Goal: Find specific page/section: Find specific page/section

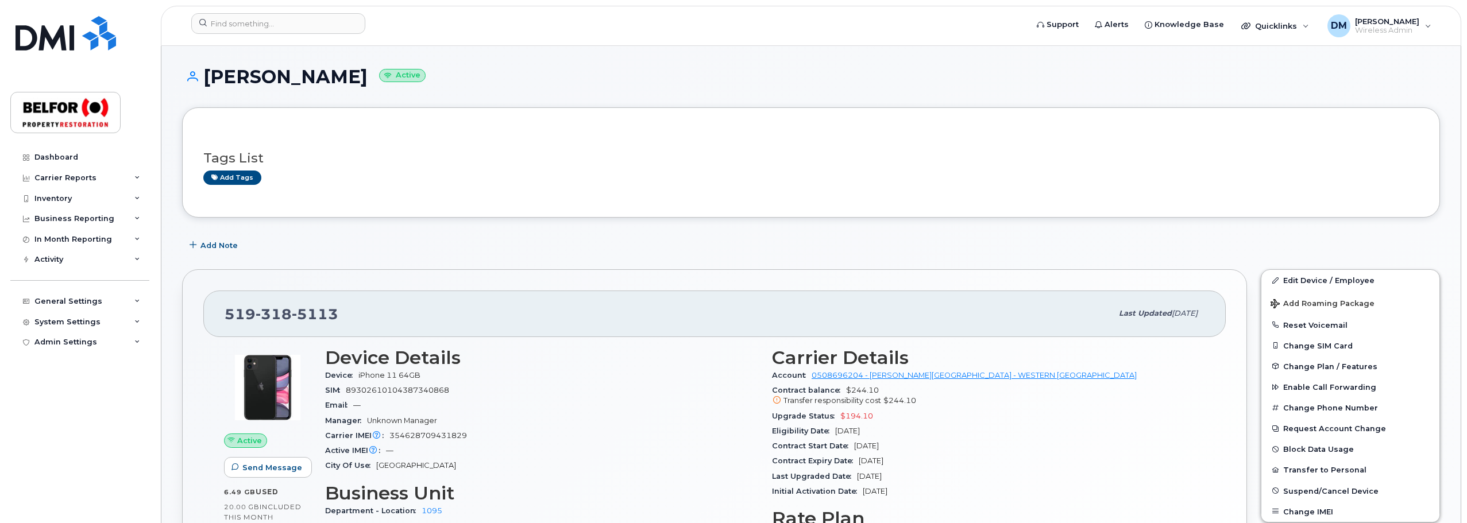
scroll to position [115, 0]
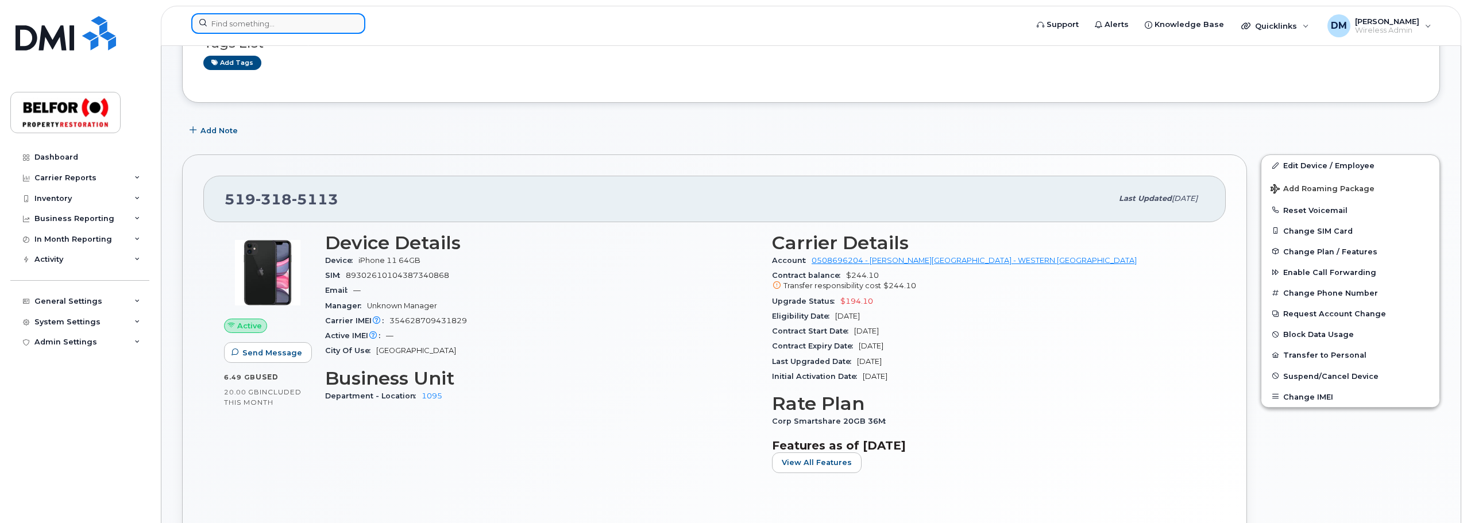
click at [250, 26] on input at bounding box center [278, 23] width 174 height 21
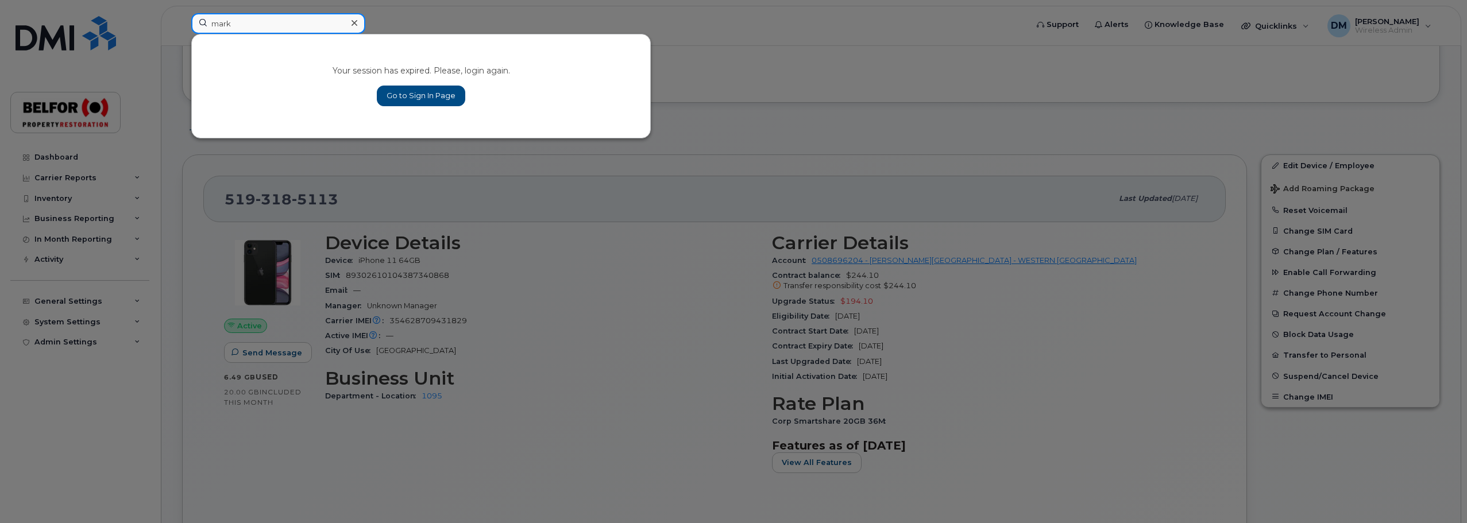
type input "mark"
click at [431, 91] on link "Go to Sign In Page" at bounding box center [421, 96] width 88 height 21
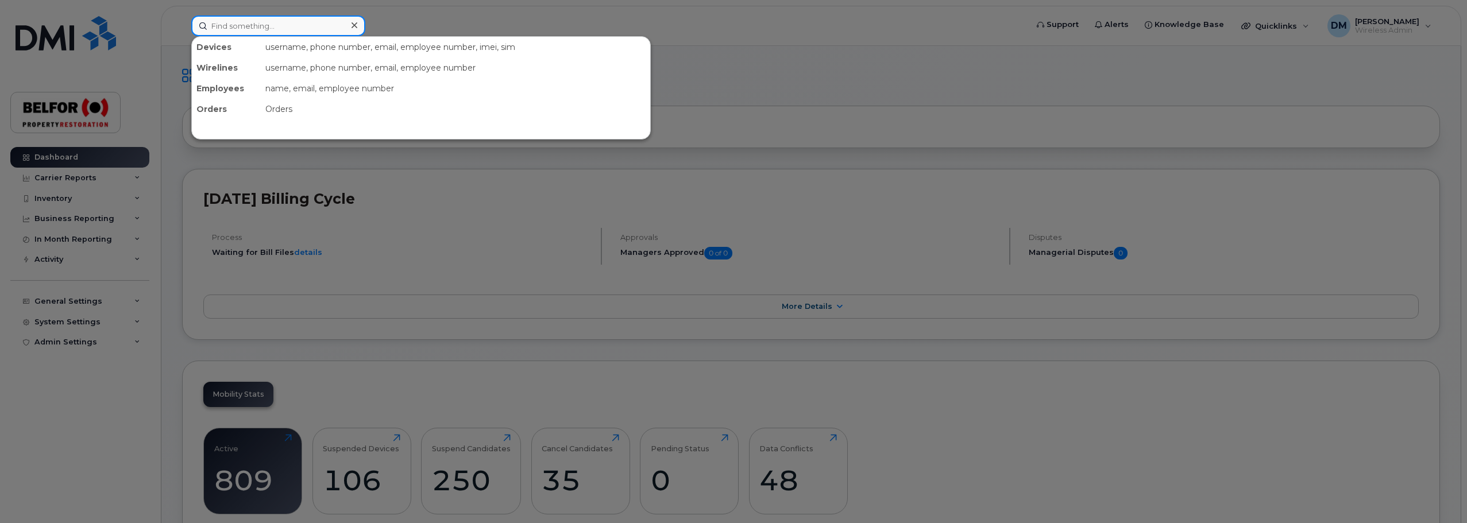
click at [238, 25] on input at bounding box center [278, 26] width 174 height 21
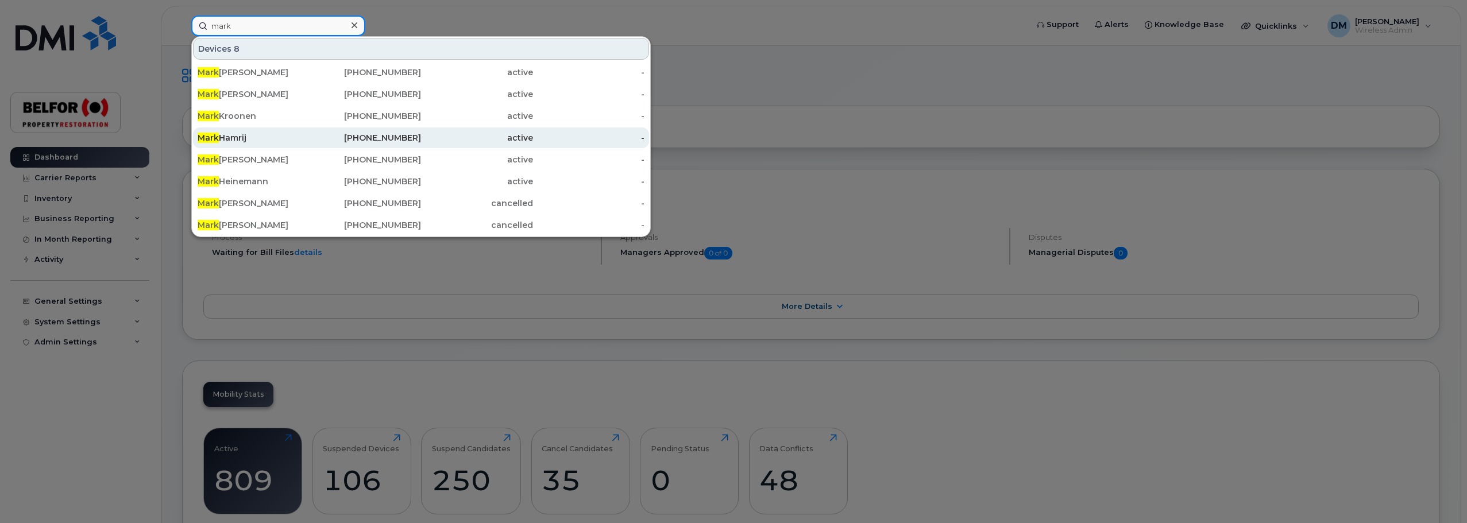
type input "mark"
click at [249, 136] on div "Mark Hamrij" at bounding box center [254, 137] width 112 height 11
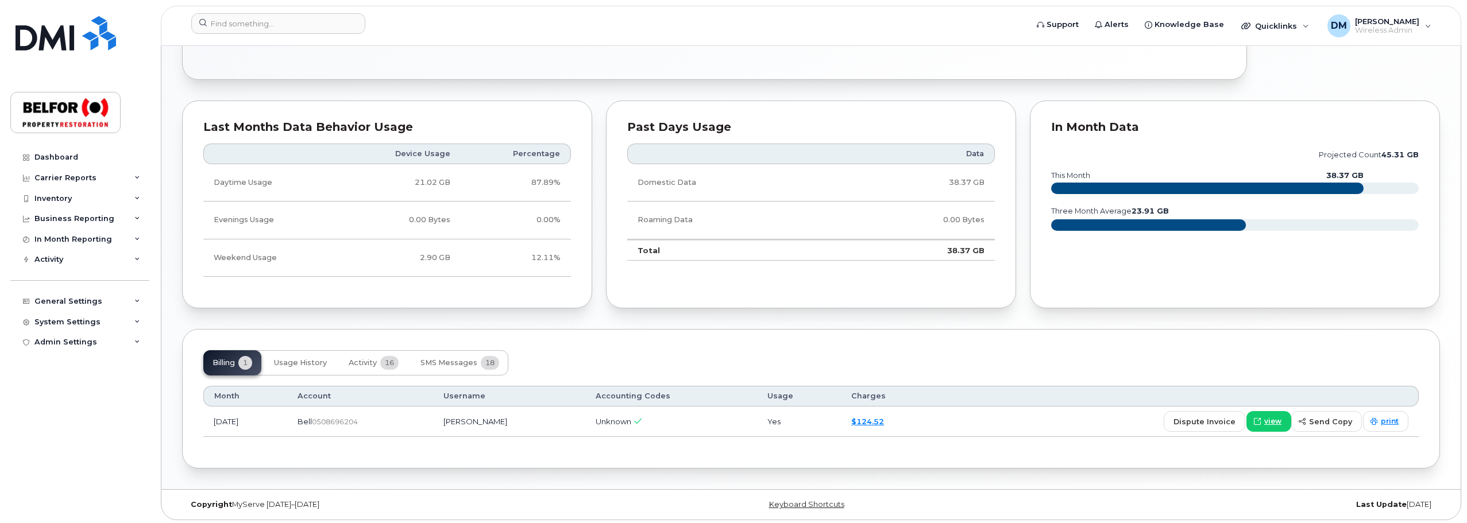
scroll to position [578, 0]
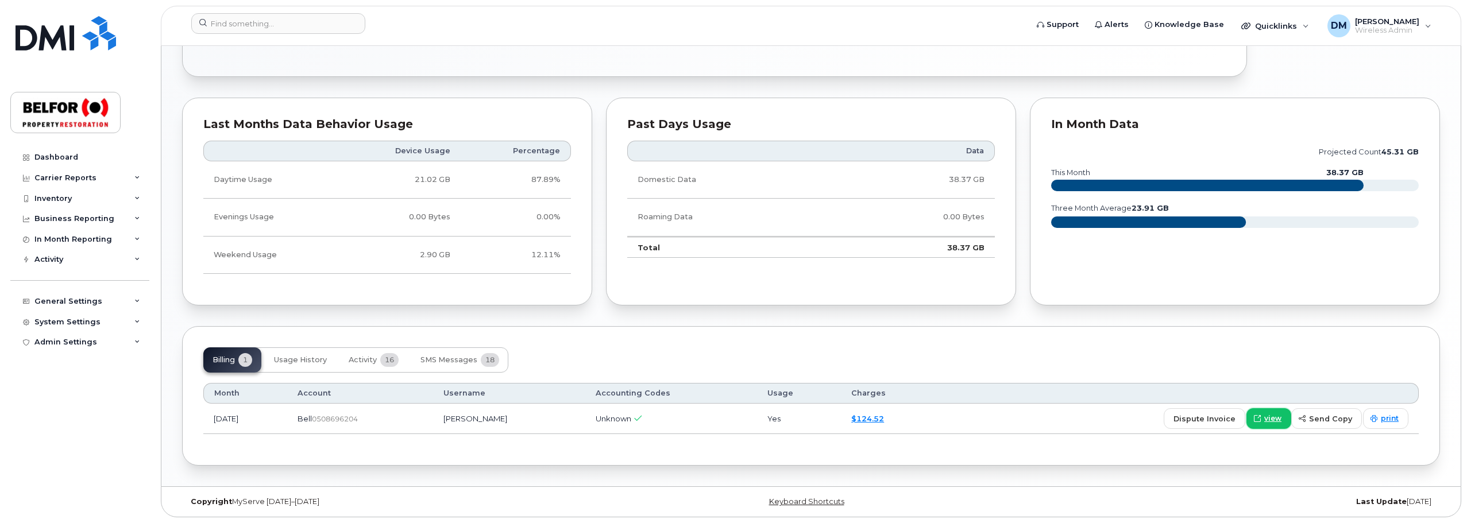
click at [1267, 415] on link "view" at bounding box center [1268, 418] width 45 height 21
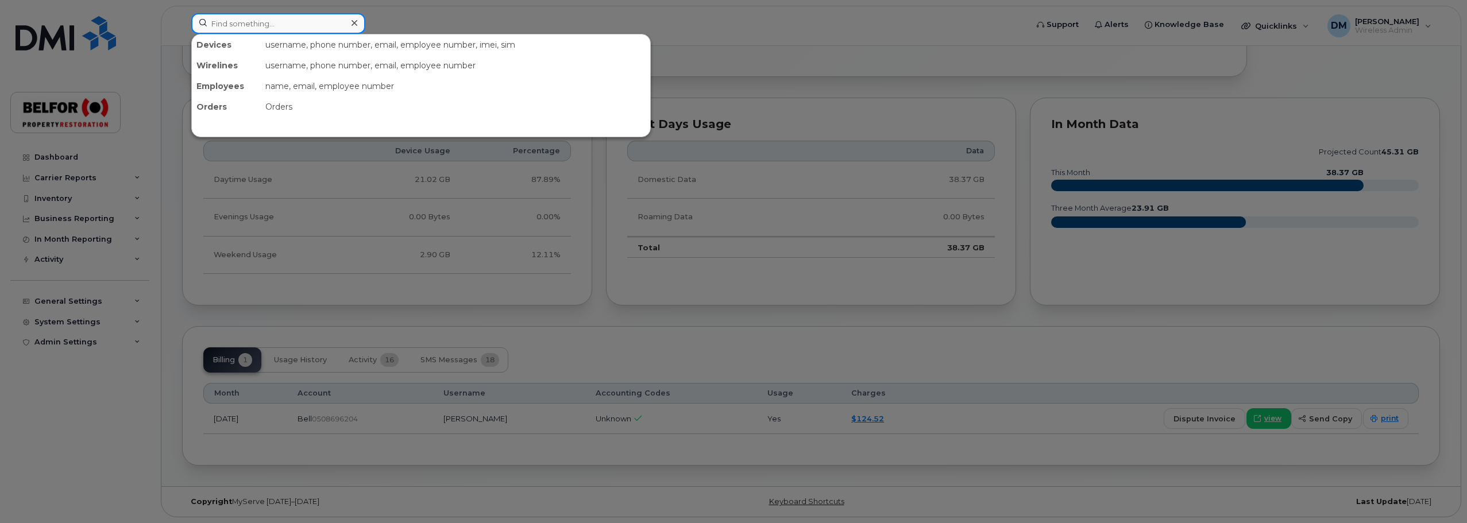
click at [230, 21] on input at bounding box center [278, 23] width 174 height 21
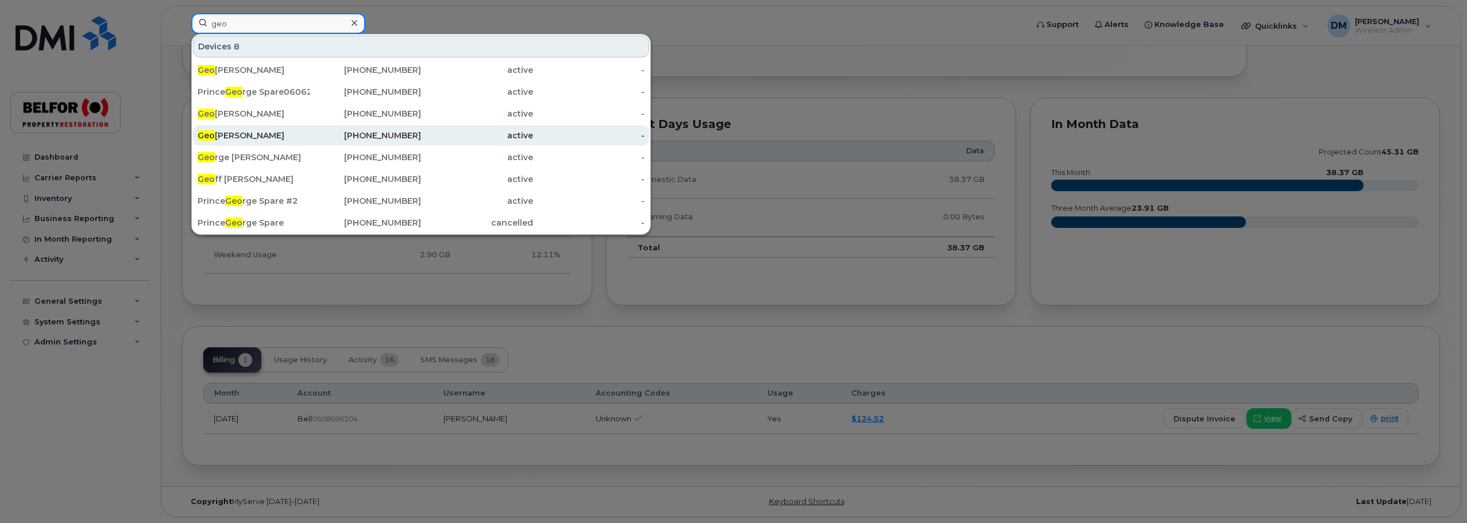
type input "geo"
click at [252, 136] on div "Geo Langlois" at bounding box center [254, 135] width 112 height 11
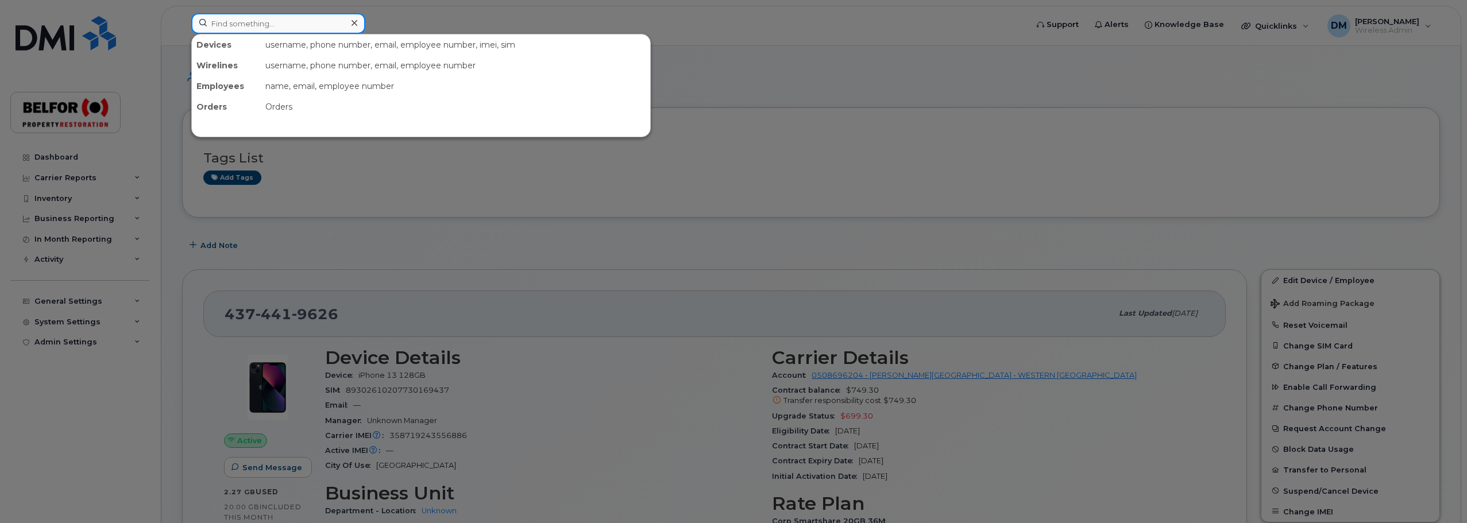
click at [246, 28] on input at bounding box center [278, 23] width 174 height 21
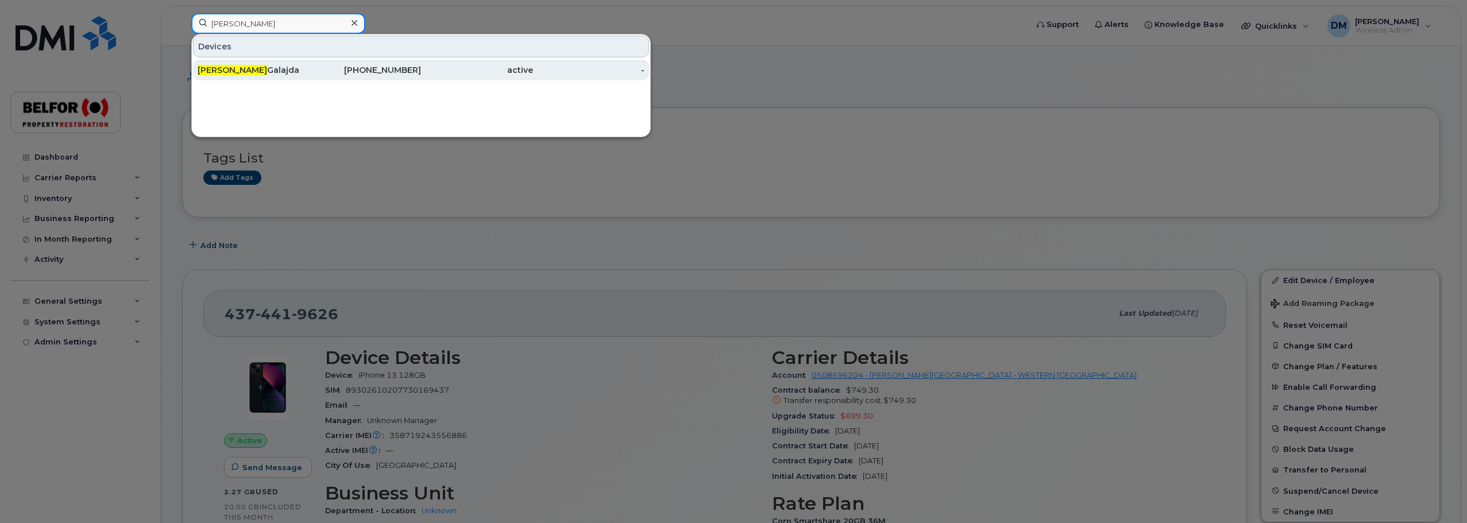
type input "[PERSON_NAME]"
click at [269, 74] on div "[PERSON_NAME]" at bounding box center [254, 69] width 112 height 11
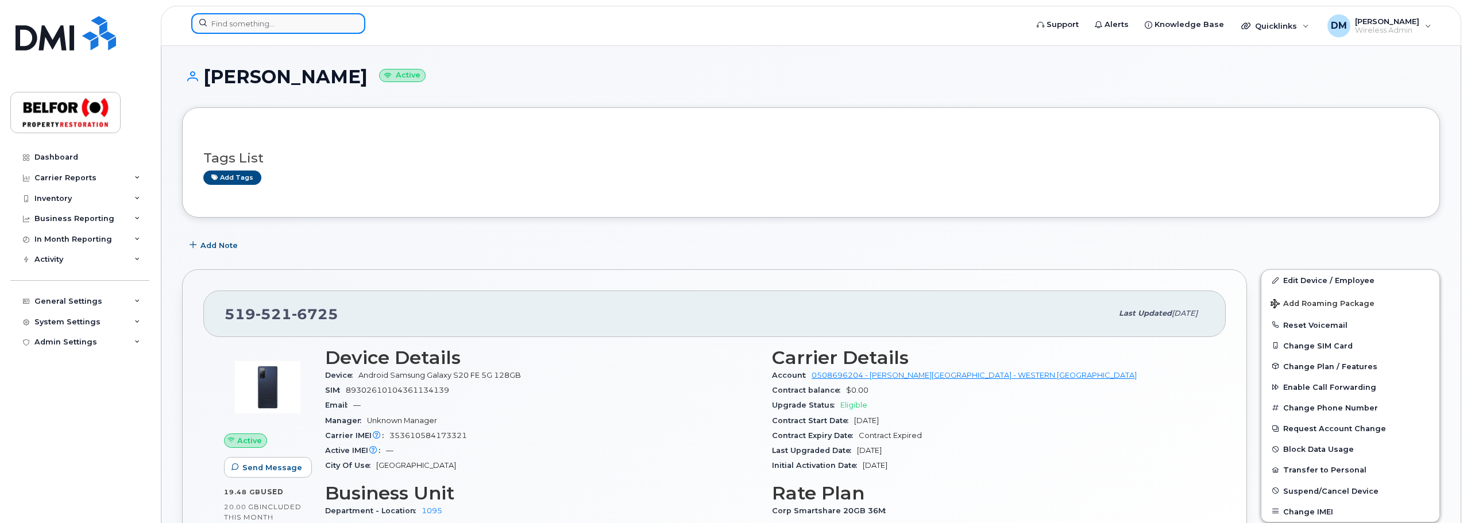
drag, startPoint x: 270, startPoint y: 13, endPoint x: 259, endPoint y: 26, distance: 16.7
click at [269, 14] on input at bounding box center [278, 23] width 174 height 21
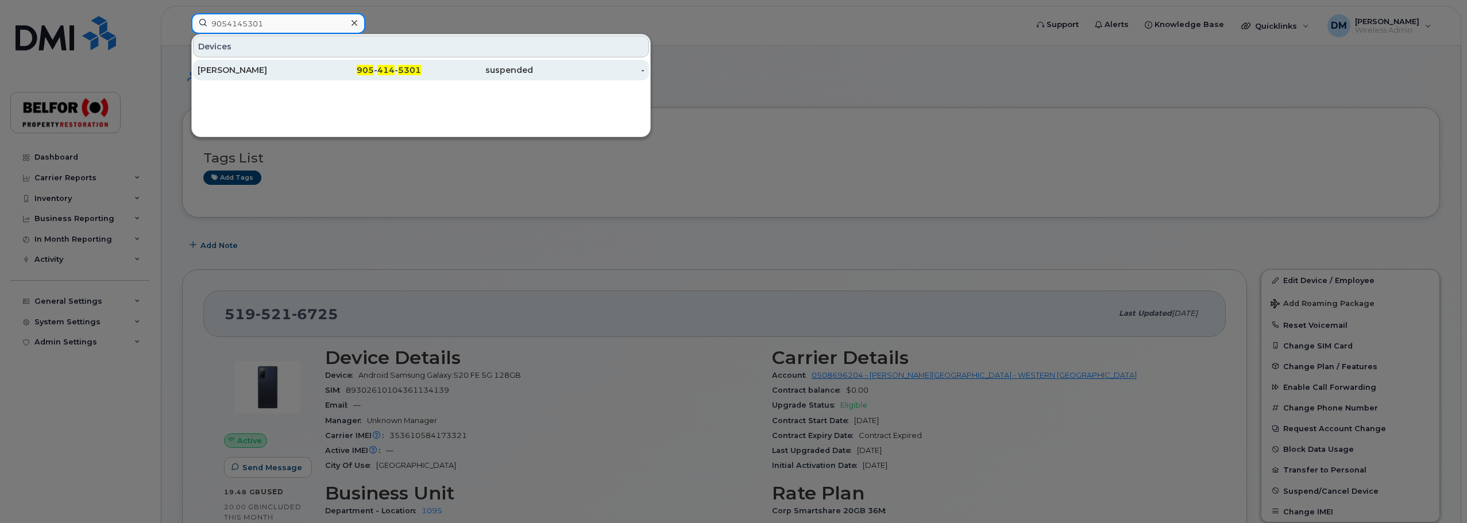
type input "9054145301"
click at [250, 75] on div "Mike Koronko" at bounding box center [254, 69] width 112 height 11
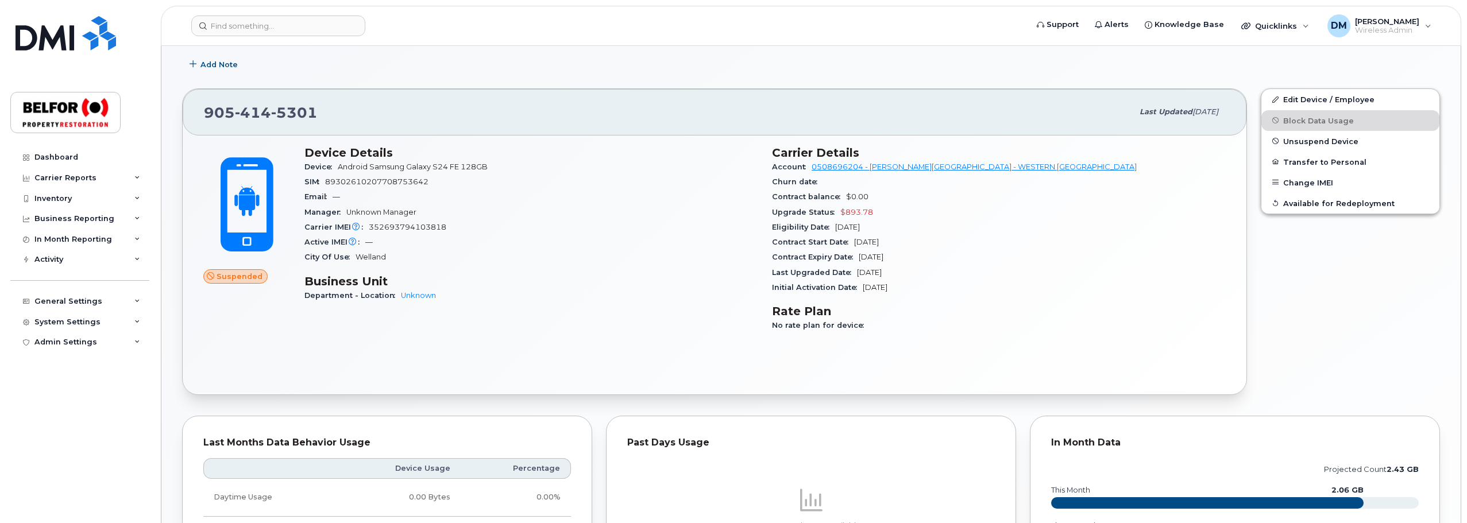
scroll to position [172, 0]
